Goal: Transaction & Acquisition: Purchase product/service

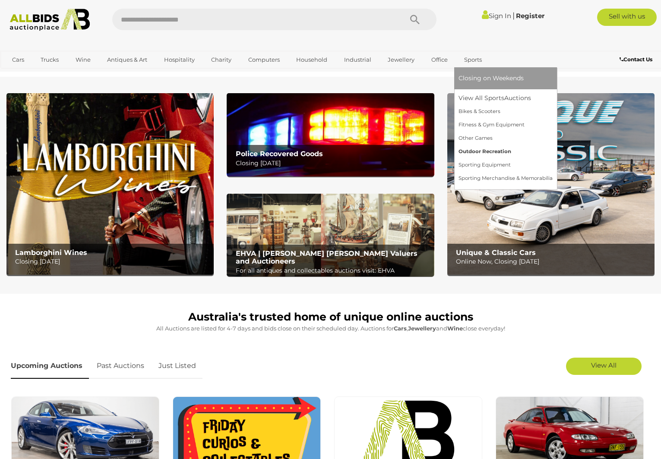
click at [487, 156] on link "Outdoor Recreation" at bounding box center [505, 151] width 94 height 13
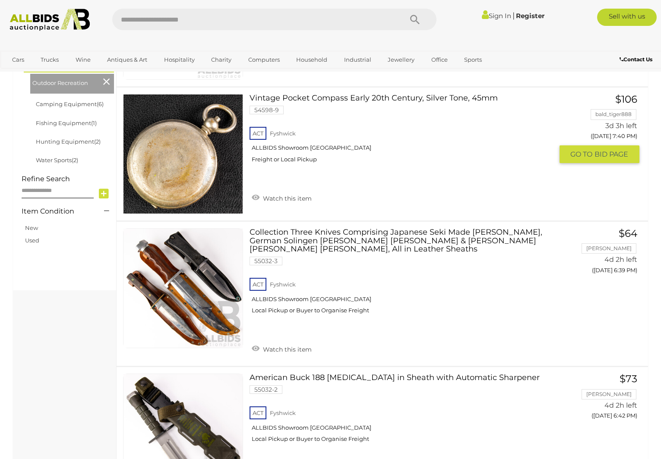
scroll to position [104, 0]
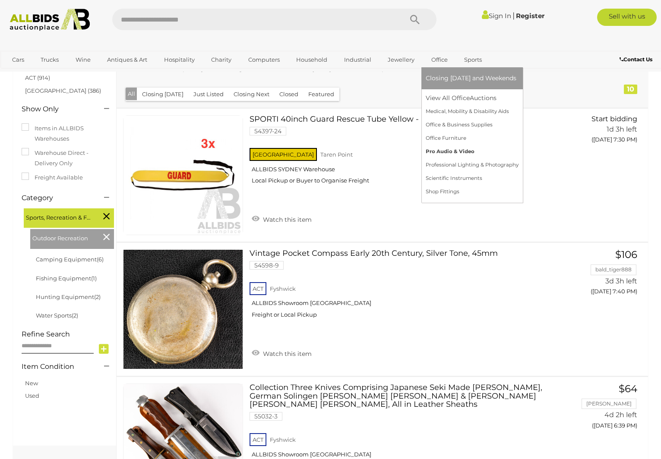
click at [448, 154] on link "Pro Audio & Video" at bounding box center [472, 151] width 93 height 13
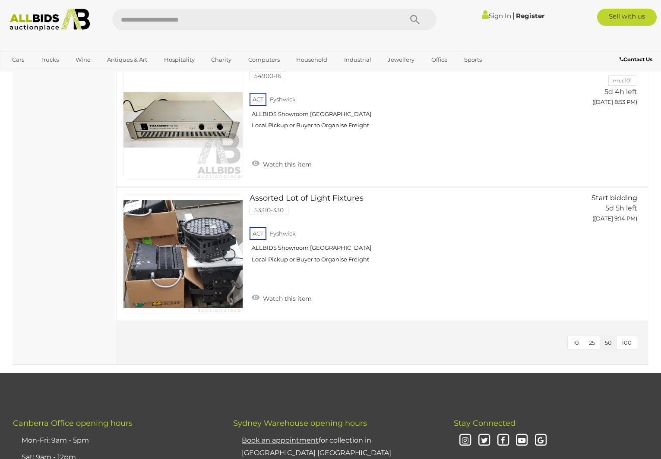
scroll to position [695, 0]
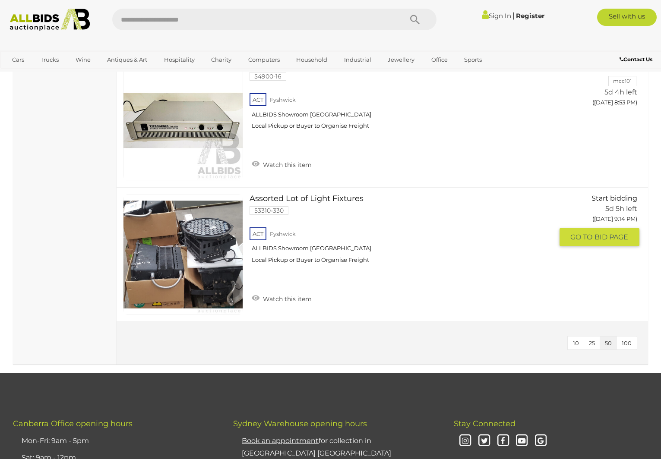
click at [212, 253] on link at bounding box center [183, 255] width 120 height 120
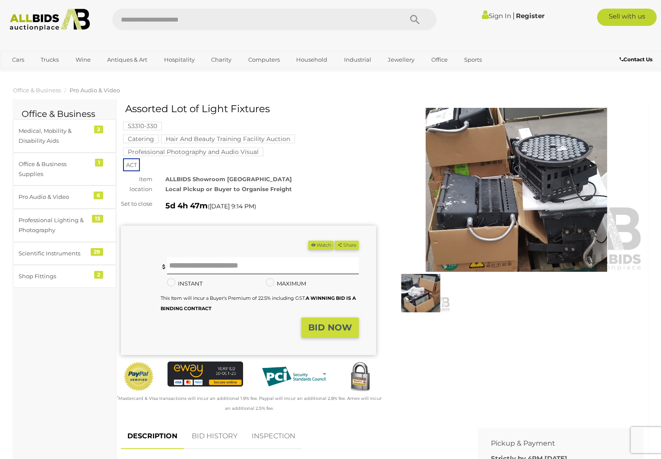
click at [421, 303] on img at bounding box center [421, 293] width 60 height 38
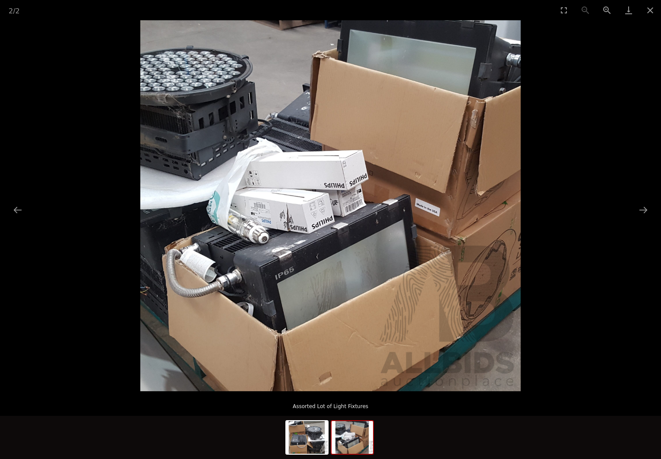
click at [347, 446] on img at bounding box center [352, 437] width 41 height 33
click at [325, 446] on img at bounding box center [306, 437] width 41 height 33
